Goal: Task Accomplishment & Management: Use online tool/utility

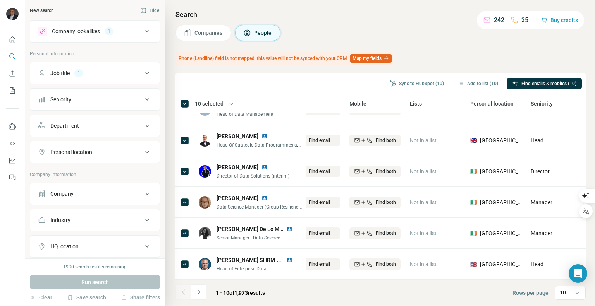
scroll to position [146, 260]
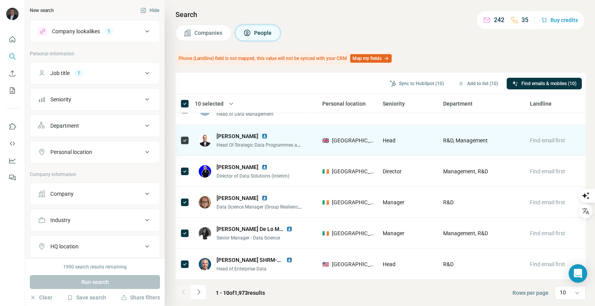
click at [546, 138] on span "Find email first" at bounding box center [547, 141] width 35 height 6
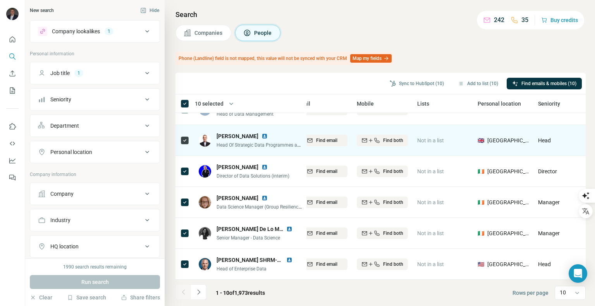
scroll to position [146, 100]
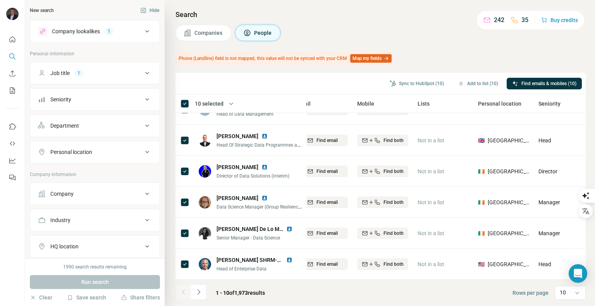
click at [107, 152] on div "Personal location" at bounding box center [90, 152] width 105 height 8
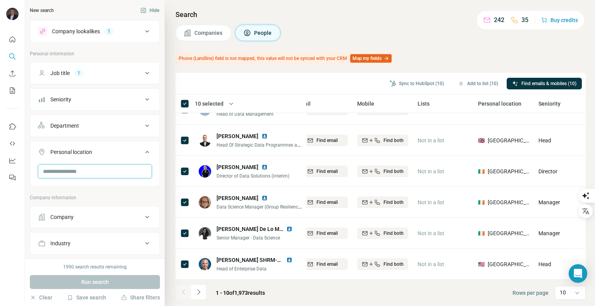
click at [89, 168] on input "text" at bounding box center [95, 172] width 114 height 14
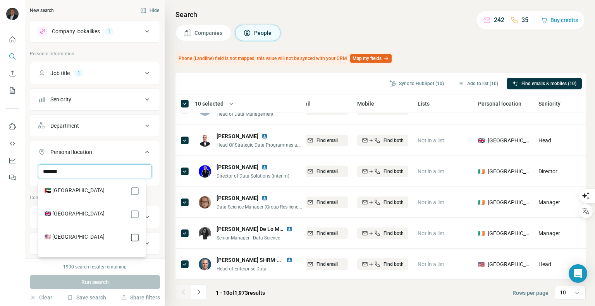
type input "******"
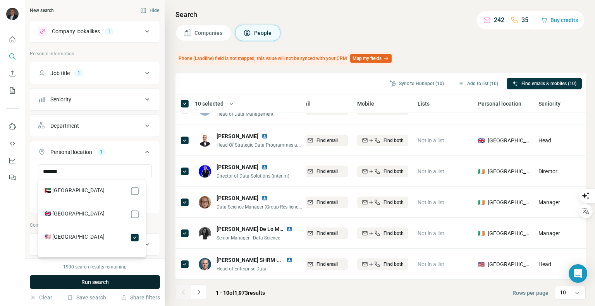
click at [88, 279] on span "Run search" at bounding box center [95, 283] width 28 height 8
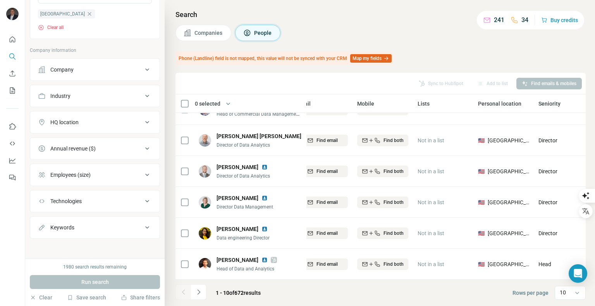
scroll to position [175, 0]
click at [135, 97] on div "Industry" at bounding box center [90, 97] width 105 height 8
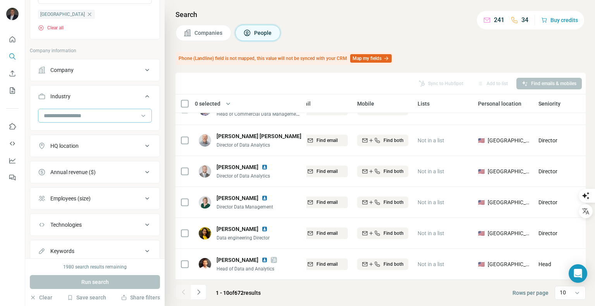
click at [98, 117] on input at bounding box center [91, 116] width 96 height 9
click at [127, 50] on p "Company information" at bounding box center [95, 50] width 130 height 7
click at [126, 170] on div "Annual revenue ($)" at bounding box center [90, 173] width 105 height 8
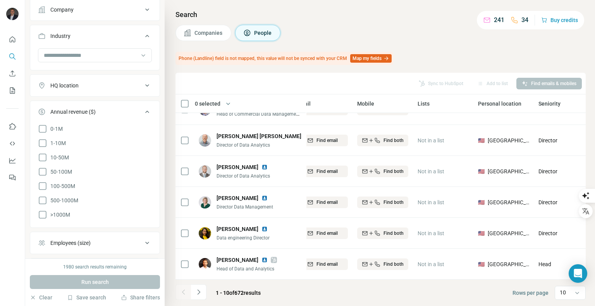
scroll to position [240, 0]
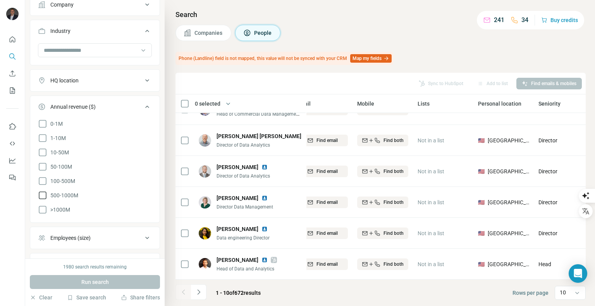
click at [45, 194] on icon at bounding box center [42, 195] width 9 height 9
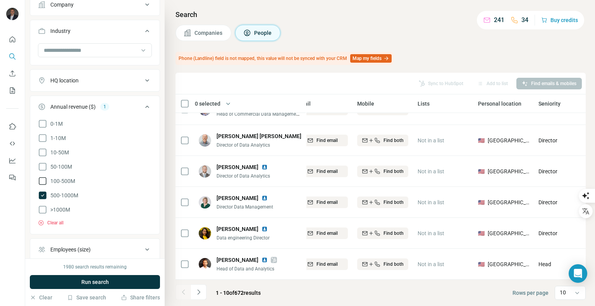
click at [45, 181] on icon at bounding box center [42, 181] width 9 height 9
click at [44, 209] on icon at bounding box center [42, 209] width 9 height 9
click at [40, 208] on icon at bounding box center [43, 210] width 8 height 8
click at [90, 284] on span "Run search" at bounding box center [95, 283] width 28 height 8
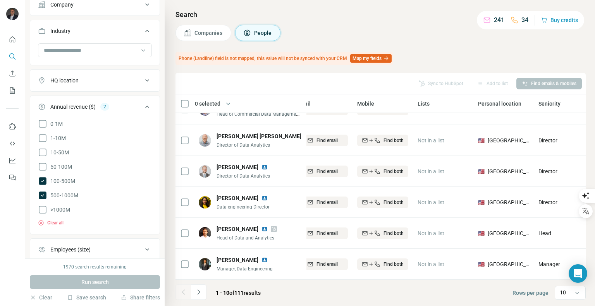
scroll to position [315, 0]
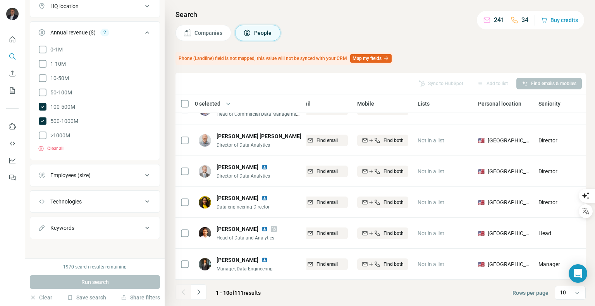
click at [110, 204] on button "Technologies" at bounding box center [94, 202] width 129 height 19
click at [99, 218] on input "text" at bounding box center [95, 221] width 114 height 14
type input "*"
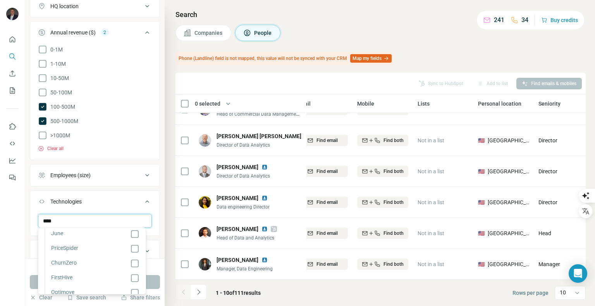
scroll to position [265, 0]
click at [65, 222] on input "****" at bounding box center [95, 221] width 114 height 14
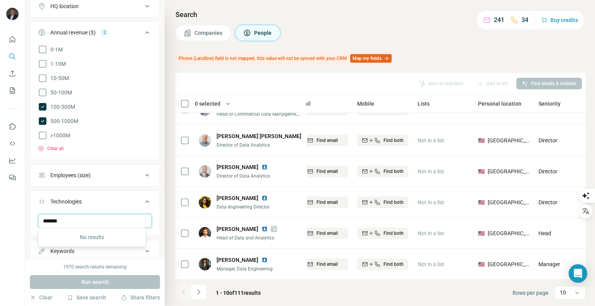
scroll to position [0, 0]
type input "*"
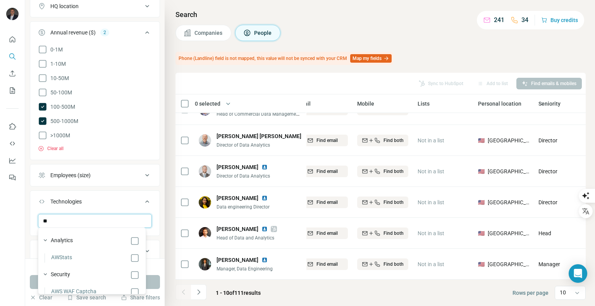
type input "*"
type input "*********"
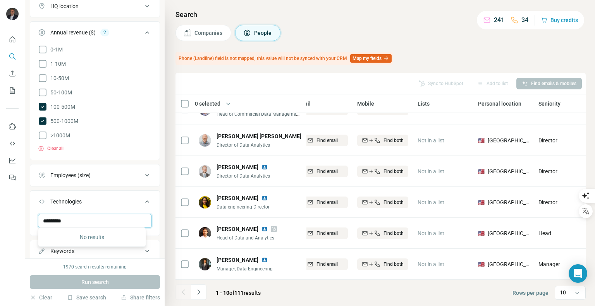
drag, startPoint x: 76, startPoint y: 219, endPoint x: 12, endPoint y: 211, distance: 64.4
click at [12, 211] on div "New search Hide Company lookalikes 1 Personal information Job title 1 Seniority…" at bounding box center [297, 153] width 595 height 306
click at [5, 248] on div at bounding box center [12, 153] width 25 height 306
click at [65, 250] on div "Keywords" at bounding box center [62, 252] width 24 height 8
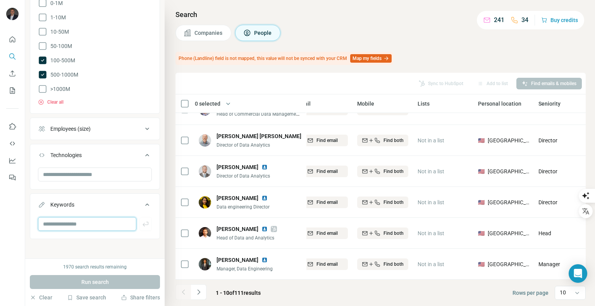
click at [87, 225] on input "text" at bounding box center [87, 224] width 98 height 14
type input "*********"
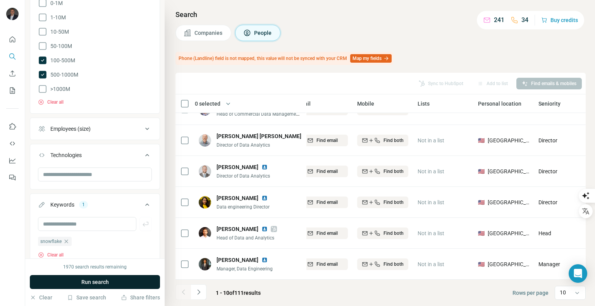
click at [101, 281] on span "Run search" at bounding box center [95, 283] width 28 height 8
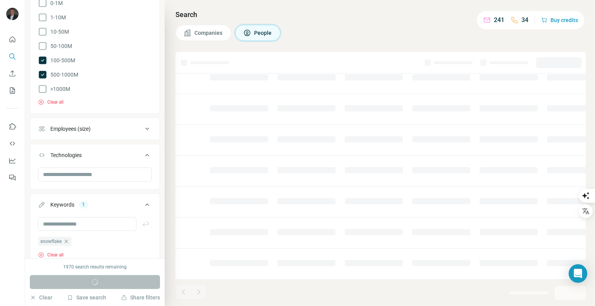
scroll to position [126, 100]
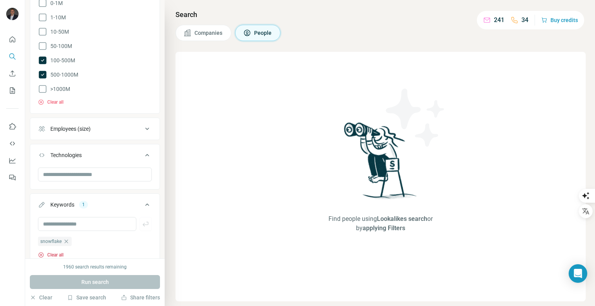
click at [53, 254] on button "Clear all" at bounding box center [51, 255] width 26 height 7
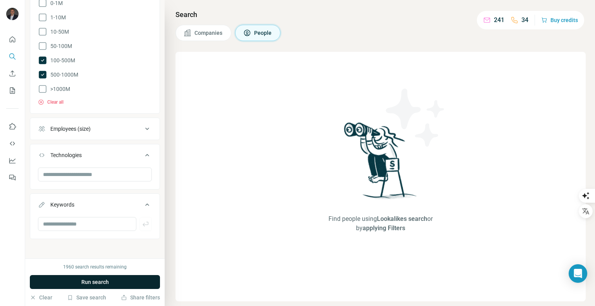
click at [94, 280] on span "Run search" at bounding box center [95, 283] width 28 height 8
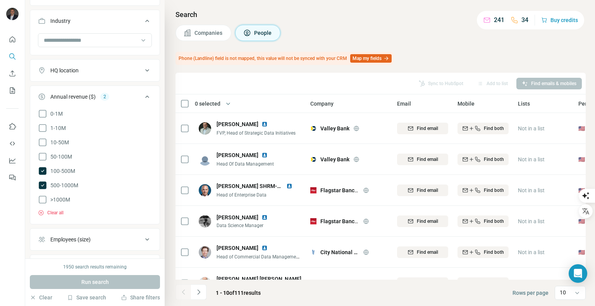
scroll to position [250, 0]
click at [86, 71] on div "HQ location" at bounding box center [90, 71] width 105 height 8
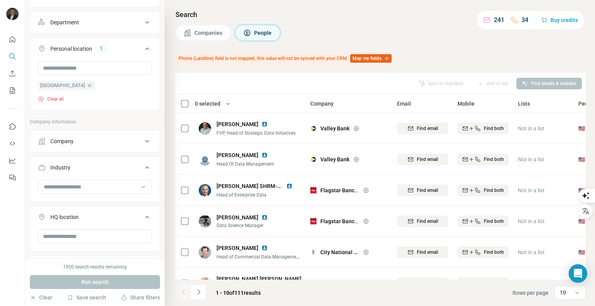
scroll to position [102, 0]
click at [88, 86] on icon "button" at bounding box center [89, 86] width 3 height 3
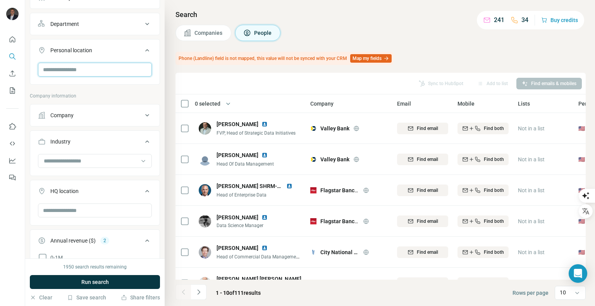
click at [78, 67] on input "text" at bounding box center [95, 70] width 114 height 14
type input "*"
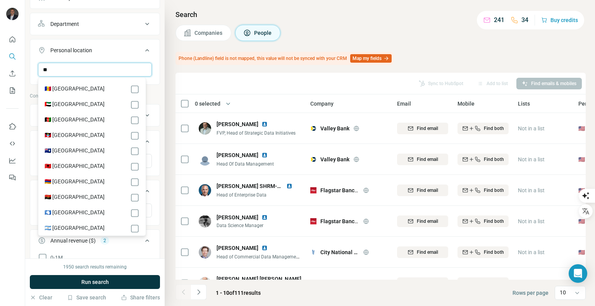
type input "*"
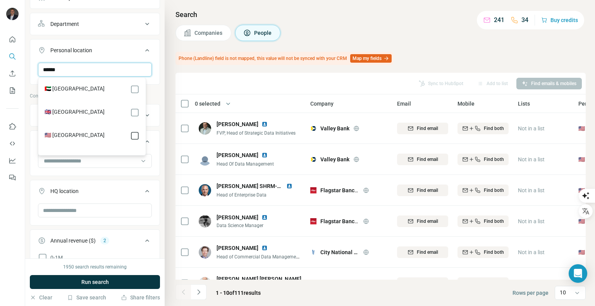
type input "******"
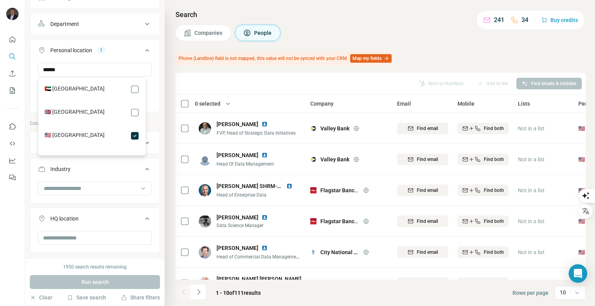
click at [73, 24] on div "Department" at bounding box center [64, 24] width 29 height 8
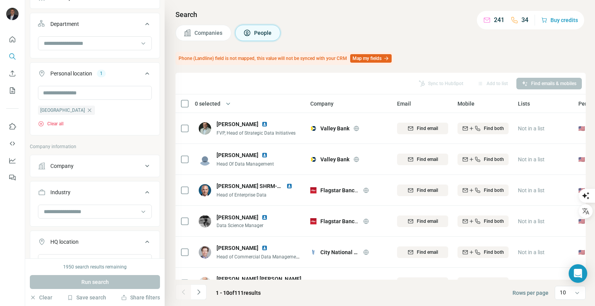
click at [72, 24] on div "Department" at bounding box center [64, 24] width 29 height 8
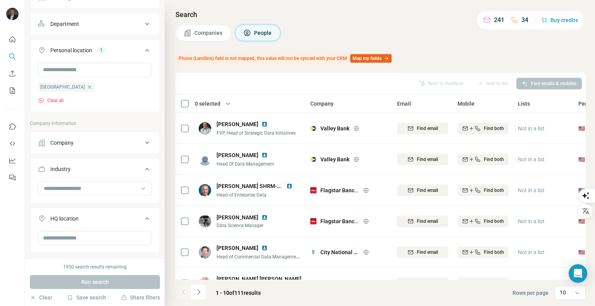
click at [69, 19] on button "Department" at bounding box center [94, 24] width 129 height 19
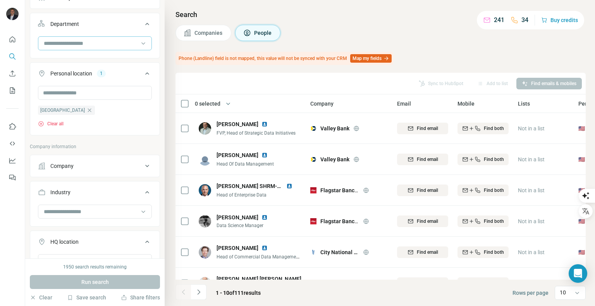
click at [74, 47] on div at bounding box center [91, 43] width 96 height 13
click at [19, 272] on div at bounding box center [12, 153] width 25 height 306
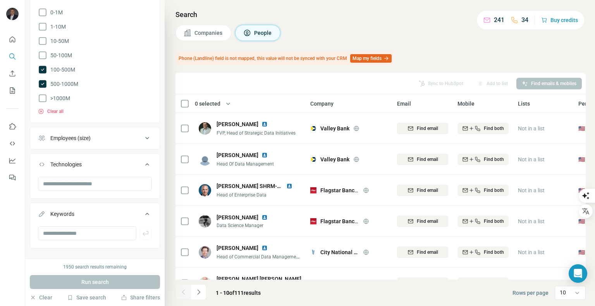
scroll to position [399, 0]
click at [43, 96] on icon at bounding box center [42, 97] width 9 height 9
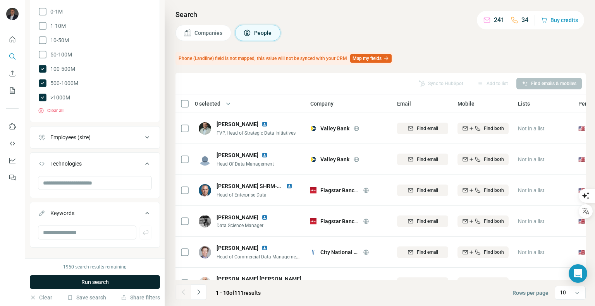
click at [91, 281] on span "Run search" at bounding box center [95, 283] width 28 height 8
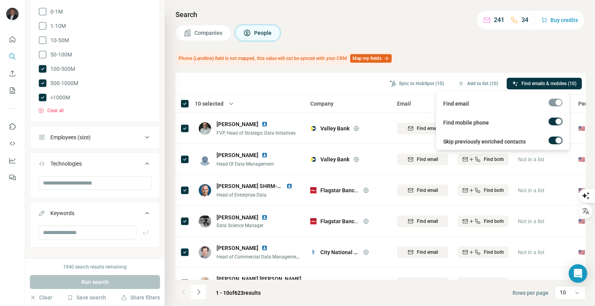
click at [552, 103] on div at bounding box center [556, 103] width 14 height 8
click at [536, 82] on span "Find emails & mobiles (10)" at bounding box center [548, 83] width 55 height 7
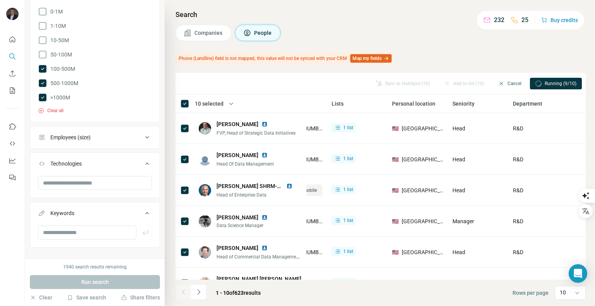
scroll to position [0, 260]
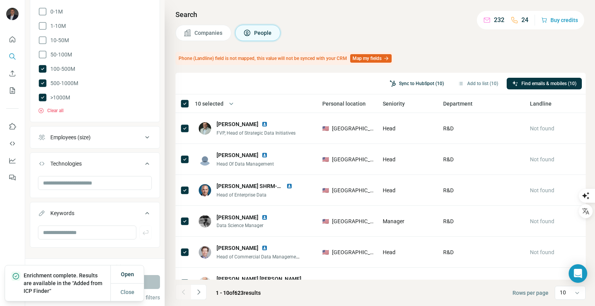
click at [416, 81] on button "Sync to HubSpot (10)" at bounding box center [416, 84] width 65 height 12
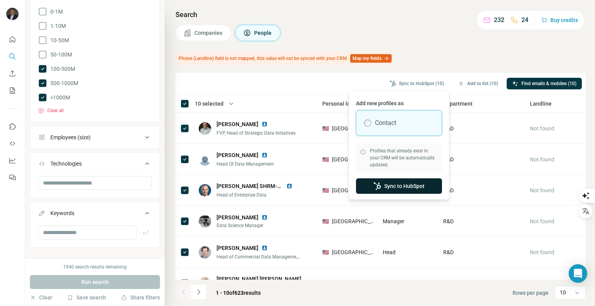
click at [396, 190] on button "Sync to HubSpot" at bounding box center [399, 186] width 86 height 15
click at [378, 186] on td "Head" at bounding box center [408, 190] width 60 height 31
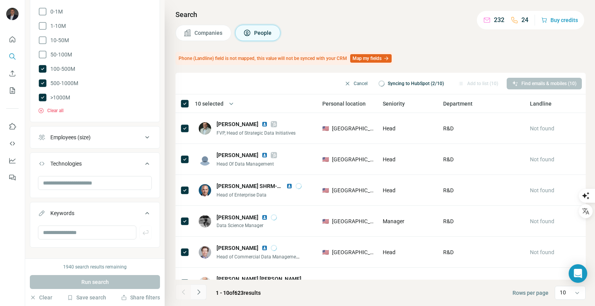
click at [198, 295] on icon "Navigate to next page" at bounding box center [199, 293] width 8 height 8
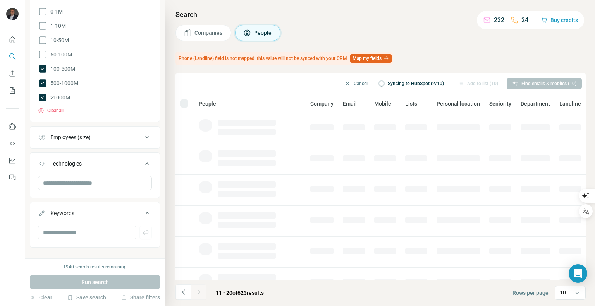
scroll to position [0, 0]
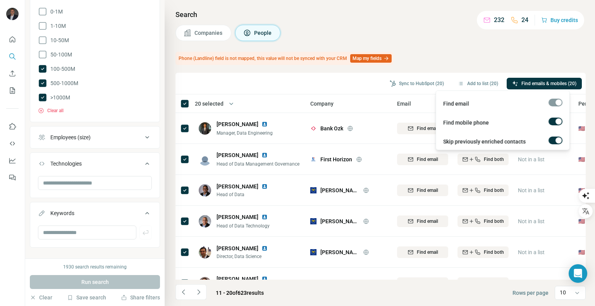
click at [542, 83] on span "Find emails & mobiles (20)" at bounding box center [548, 83] width 55 height 7
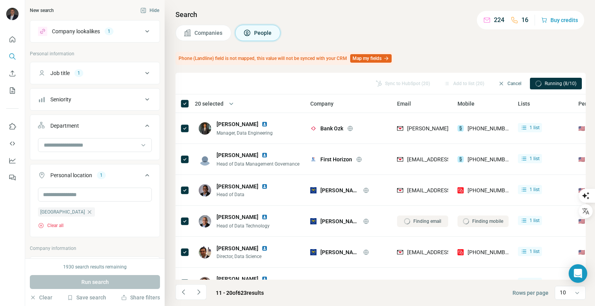
scroll to position [399, 0]
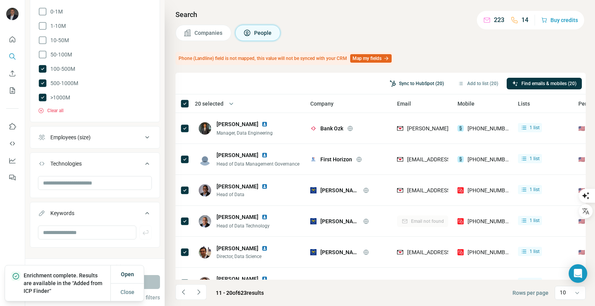
click at [405, 81] on button "Sync to HubSpot (20)" at bounding box center [416, 84] width 65 height 12
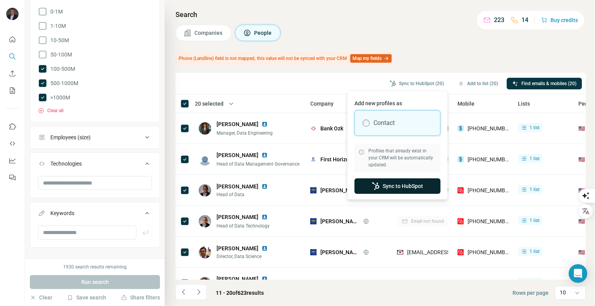
click at [394, 191] on button "Sync to HubSpot" at bounding box center [398, 186] width 86 height 15
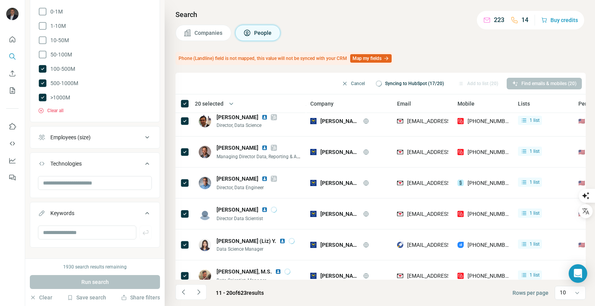
scroll to position [146, 0]
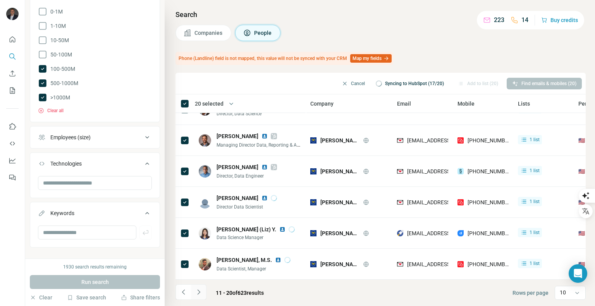
click at [201, 294] on icon "Navigate to next page" at bounding box center [199, 293] width 8 height 8
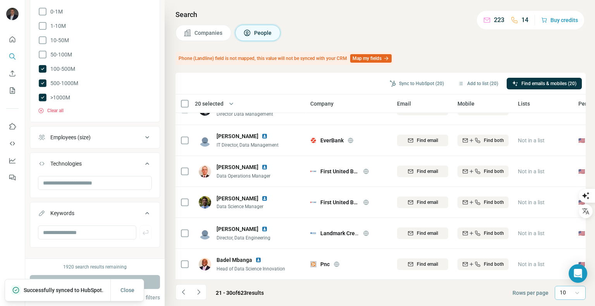
click at [577, 295] on icon at bounding box center [577, 293] width 8 height 8
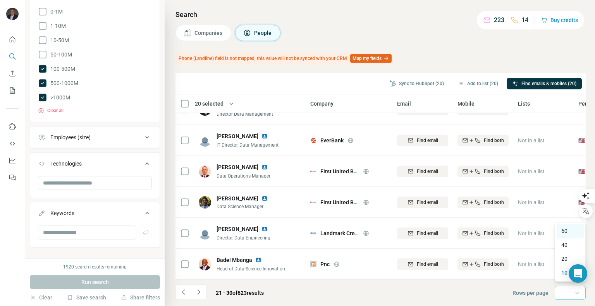
click at [566, 231] on p "60" at bounding box center [564, 231] width 6 height 8
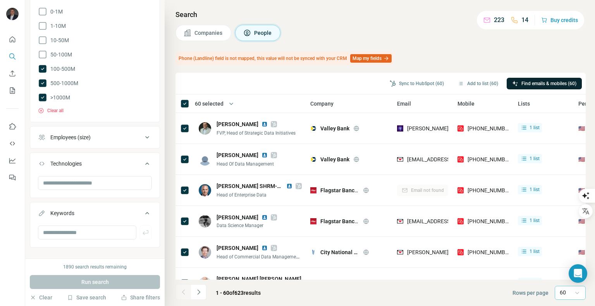
click at [551, 82] on span "Find emails & mobiles (60)" at bounding box center [548, 83] width 55 height 7
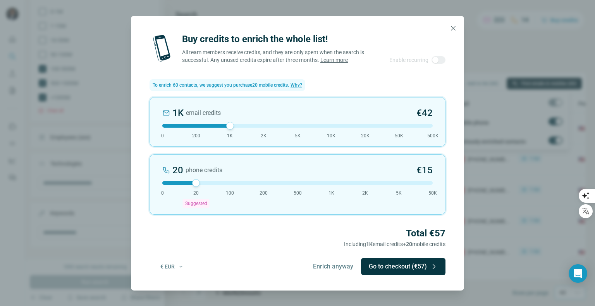
drag, startPoint x: 163, startPoint y: 131, endPoint x: 250, endPoint y: 130, distance: 87.2
click at [250, 128] on div at bounding box center [297, 126] width 270 height 4
click at [152, 129] on div "0 email credits €0 0 200 1K 2K 5K 10K 20K 50K 500K" at bounding box center [298, 122] width 296 height 50
click at [164, 191] on div "20 phone credits €15 0 20 Suggested 100 200 500 1K 2K 5K 50K" at bounding box center [298, 185] width 296 height 60
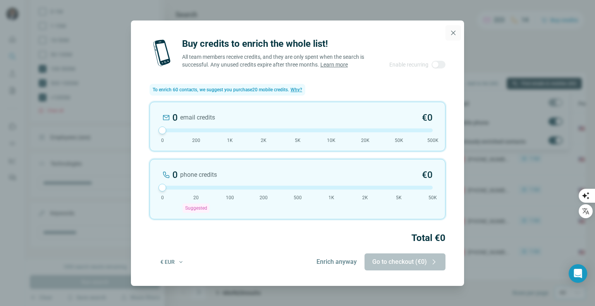
click at [453, 31] on icon "button" at bounding box center [453, 33] width 8 height 8
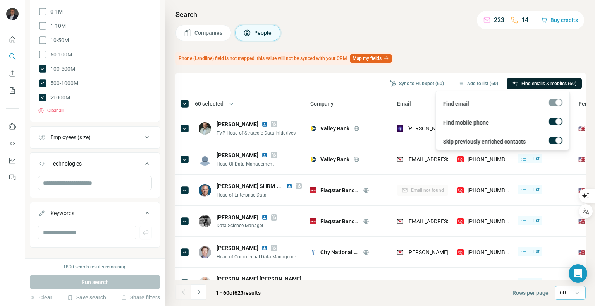
click at [412, 17] on h4 "Search" at bounding box center [381, 14] width 410 height 11
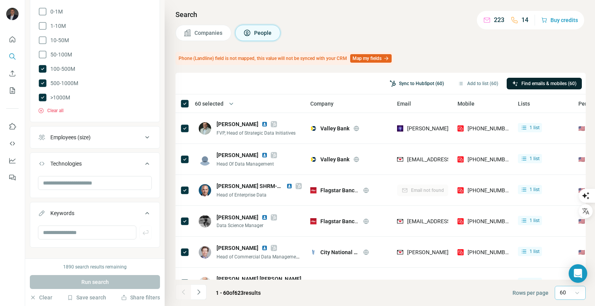
click at [404, 81] on button "Sync to HubSpot (60)" at bounding box center [416, 84] width 65 height 12
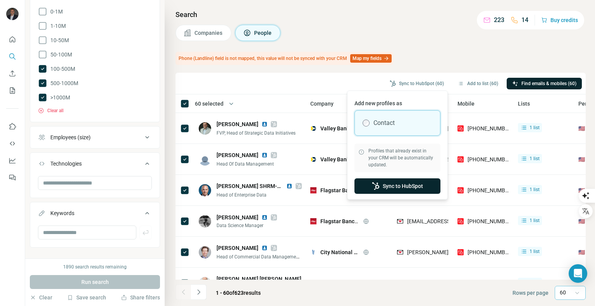
click at [399, 185] on button "Sync to HubSpot" at bounding box center [398, 186] width 86 height 15
